Goal: Task Accomplishment & Management: Manage account settings

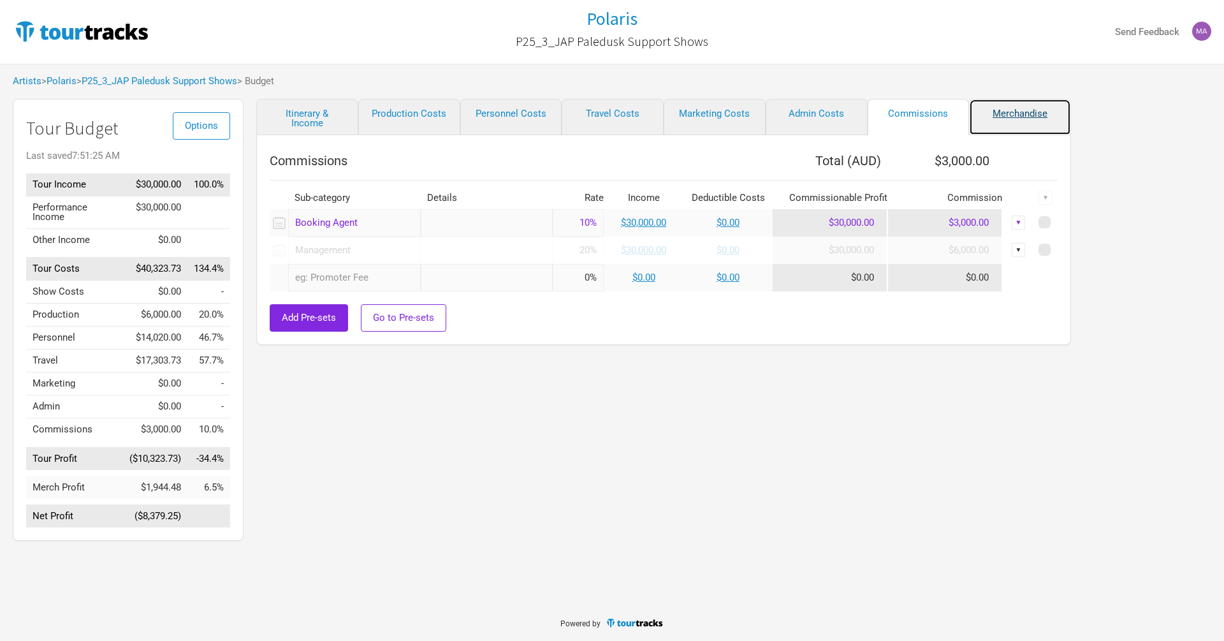
click at [1027, 122] on link "Merchandise" at bounding box center [1020, 117] width 102 height 36
select select "Set Amount"
select select "JPY"
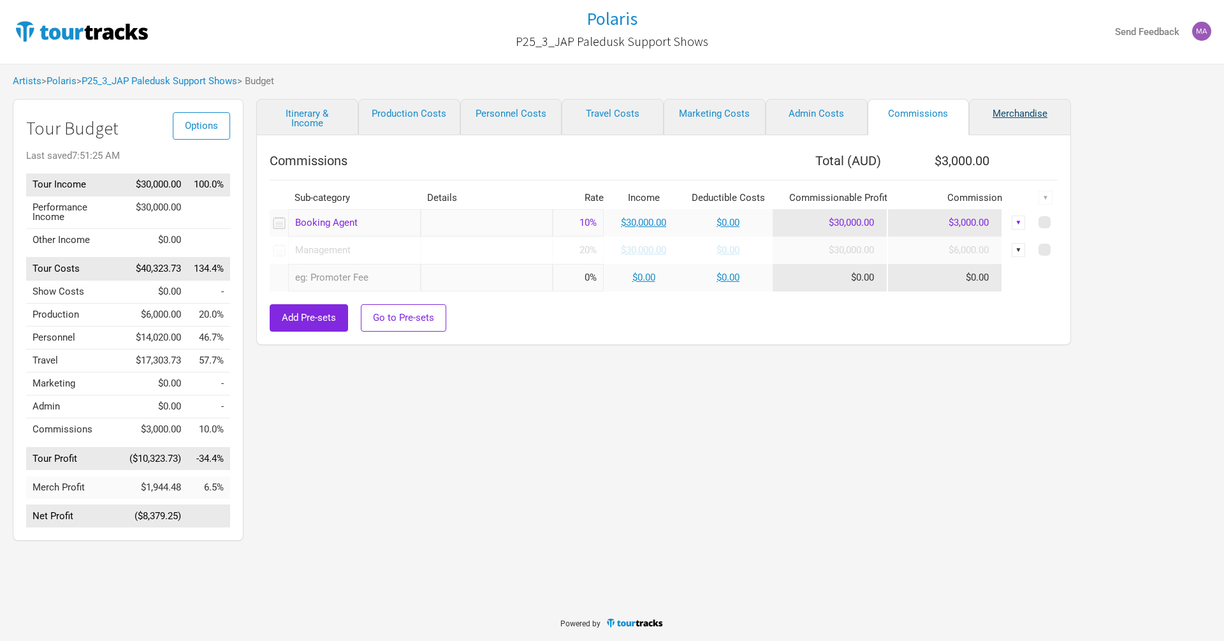
select select "JPY"
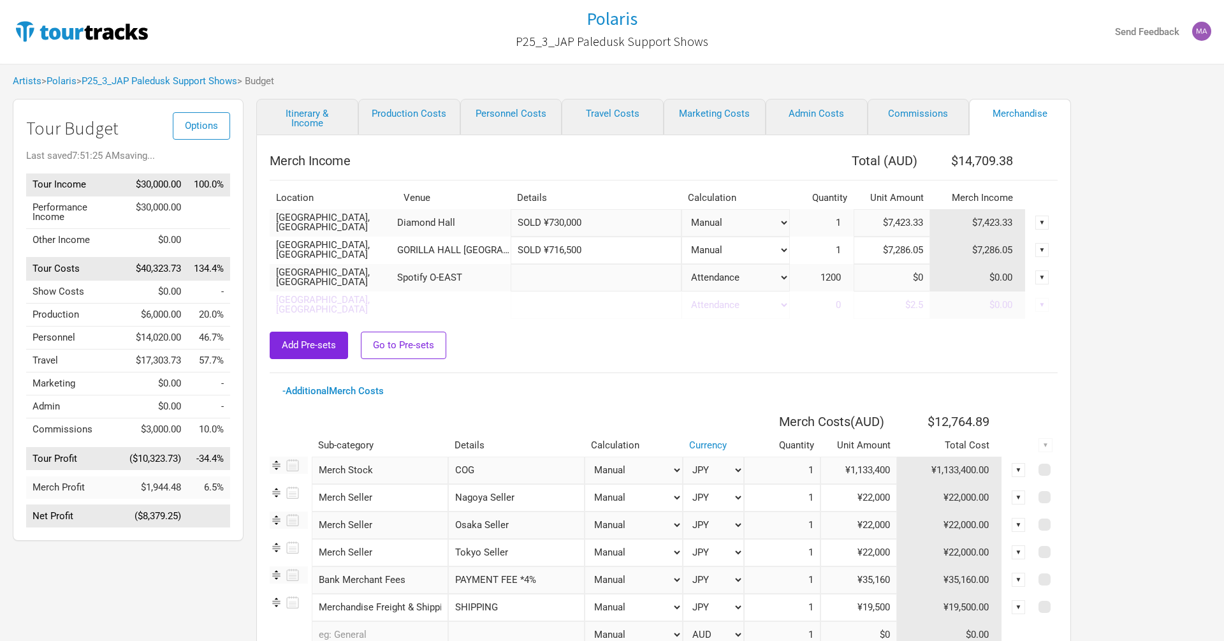
click at [582, 281] on input "text" at bounding box center [596, 277] width 171 height 27
drag, startPoint x: 547, startPoint y: 254, endPoint x: 585, endPoint y: 252, distance: 38.3
click at [585, 252] on input "SOLD ¥716,500" at bounding box center [596, 250] width 171 height 27
drag, startPoint x: 547, startPoint y: 249, endPoint x: 600, endPoint y: 251, distance: 52.9
click at [600, 251] on input "SOLD ¥716,500" at bounding box center [596, 250] width 171 height 27
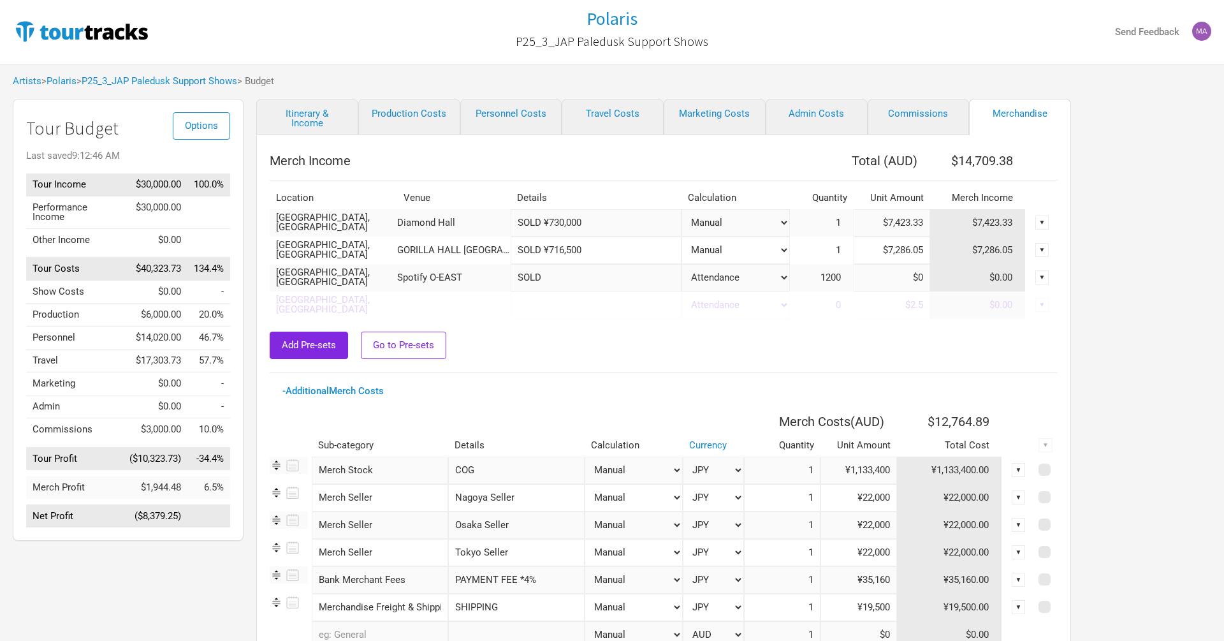
click at [580, 278] on input "SOLD" at bounding box center [596, 277] width 171 height 27
paste input "¥716,500"
click at [553, 278] on input "SOLD ¥716,500" at bounding box center [596, 277] width 171 height 27
click at [645, 280] on input "SOLD ¥1,260,500716,500" at bounding box center [596, 277] width 171 height 27
click at [545, 279] on input "SOLD ¥1,260,500" at bounding box center [596, 277] width 171 height 27
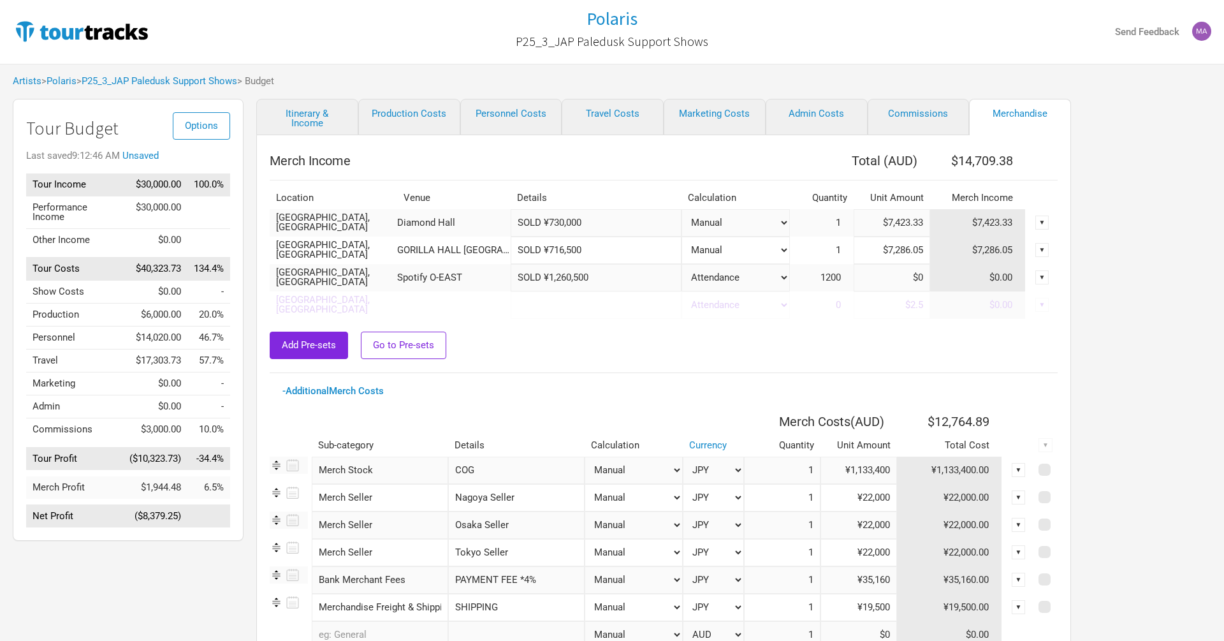
type input "SOLD ¥1,260,500"
click at [772, 276] on select "Attendance Manual % of Performance Income" at bounding box center [736, 277] width 108 height 27
select select "Set Amount"
click at [575, 277] on input "SOLD ¥1,260,500" at bounding box center [596, 277] width 171 height 27
drag, startPoint x: 549, startPoint y: 277, endPoint x: 607, endPoint y: 281, distance: 58.2
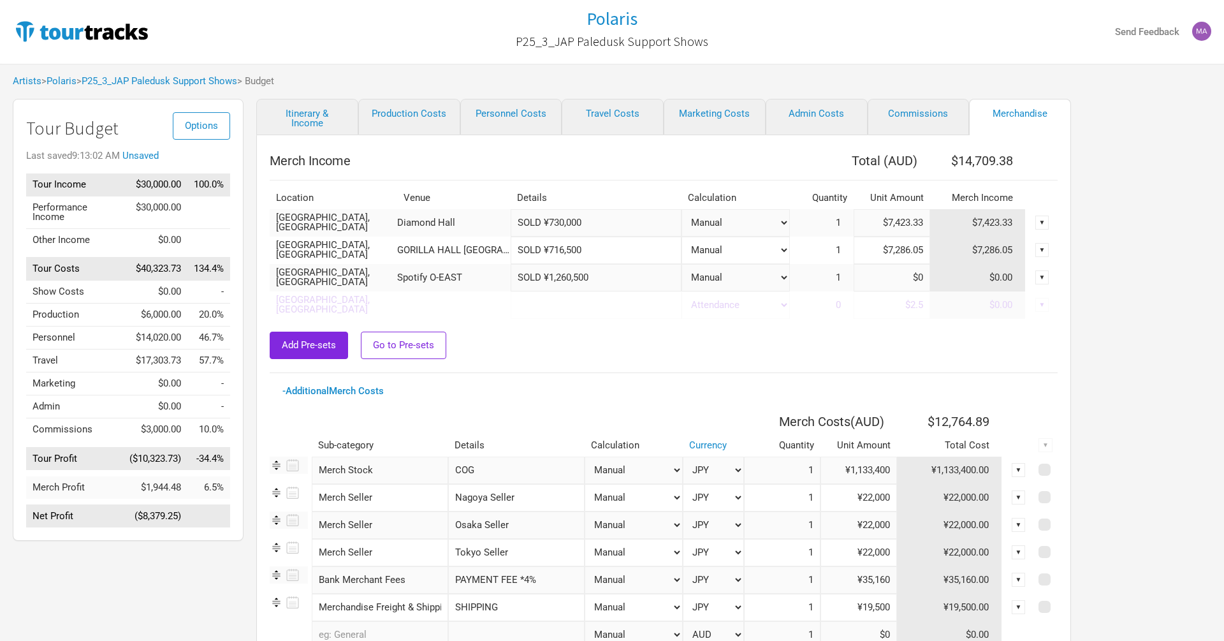
click at [607, 281] on input "SOLD ¥1,260,500" at bounding box center [596, 277] width 171 height 27
drag, startPoint x: 552, startPoint y: 279, endPoint x: 599, endPoint y: 279, distance: 46.6
click at [599, 279] on input "SOLD ¥1,260,500" at bounding box center [596, 277] width 171 height 27
click at [907, 273] on input at bounding box center [892, 277] width 77 height 27
paste input "$12,841.97"
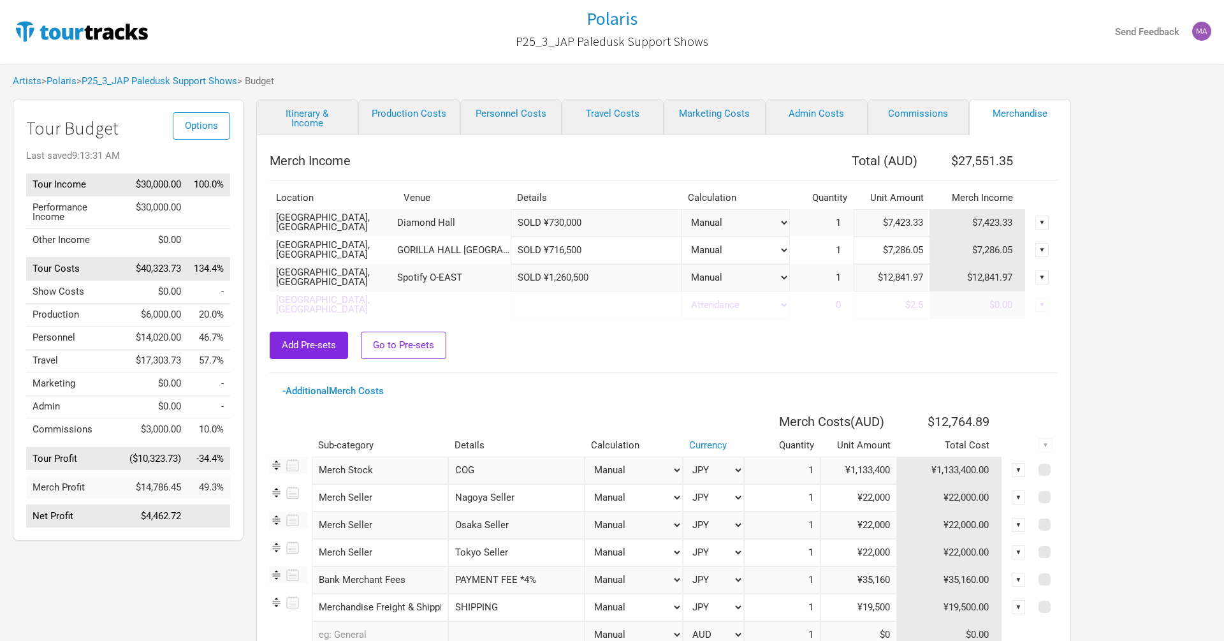
type input "$12,841.97"
